Goal: Navigation & Orientation: Find specific page/section

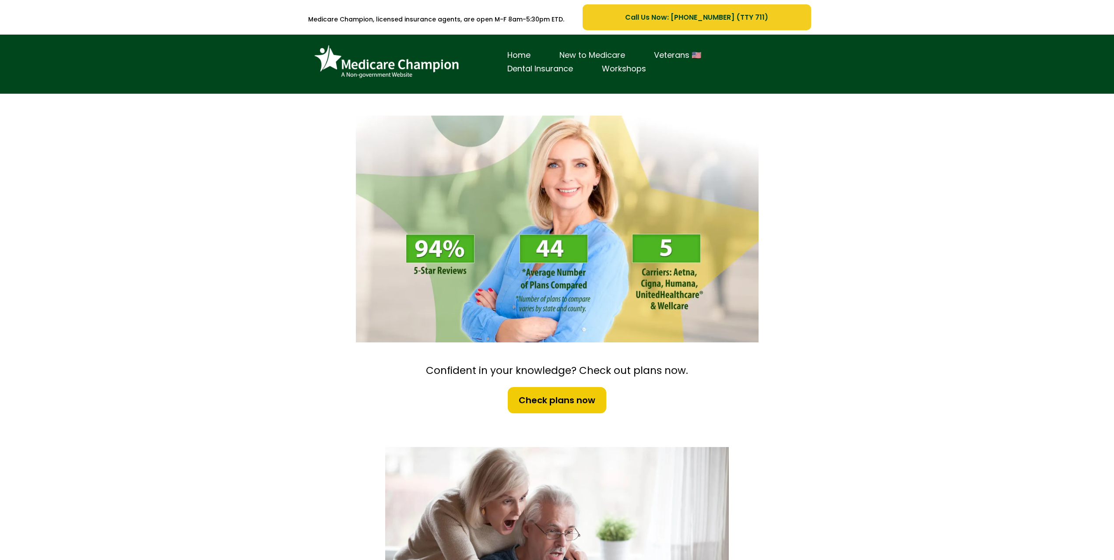
click at [610, 57] on link "New to Medicare" at bounding box center [592, 56] width 95 height 14
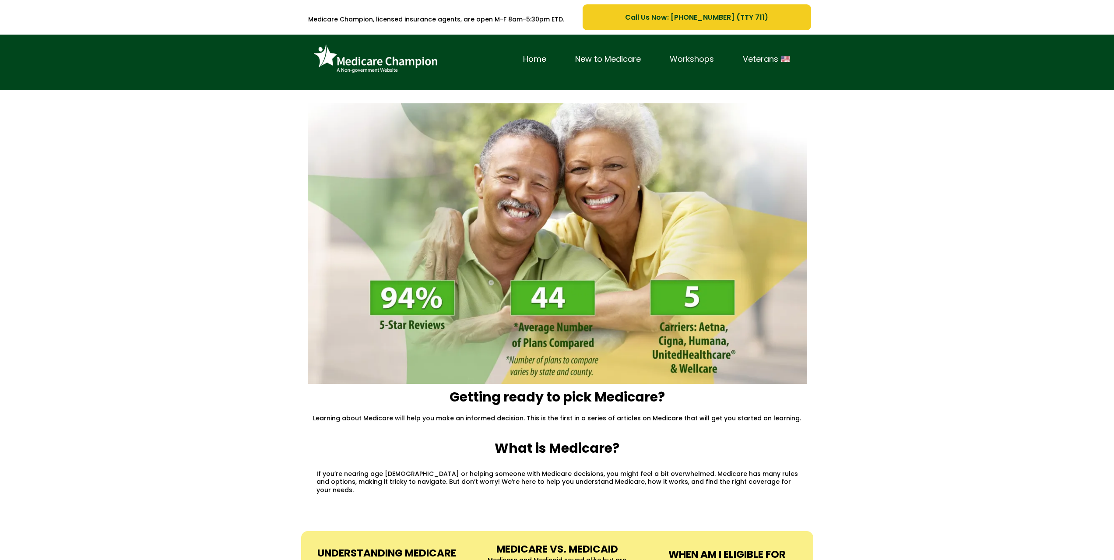
click at [688, 62] on link "Workshops" at bounding box center [691, 60] width 73 height 14
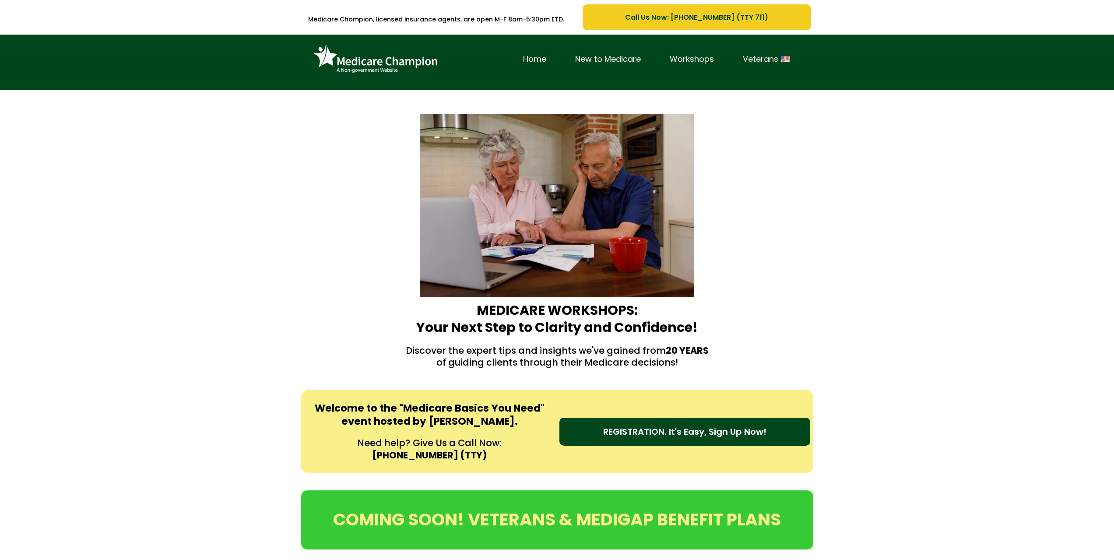
click at [544, 58] on link "Home" at bounding box center [535, 60] width 52 height 14
